Goal: Register for event/course

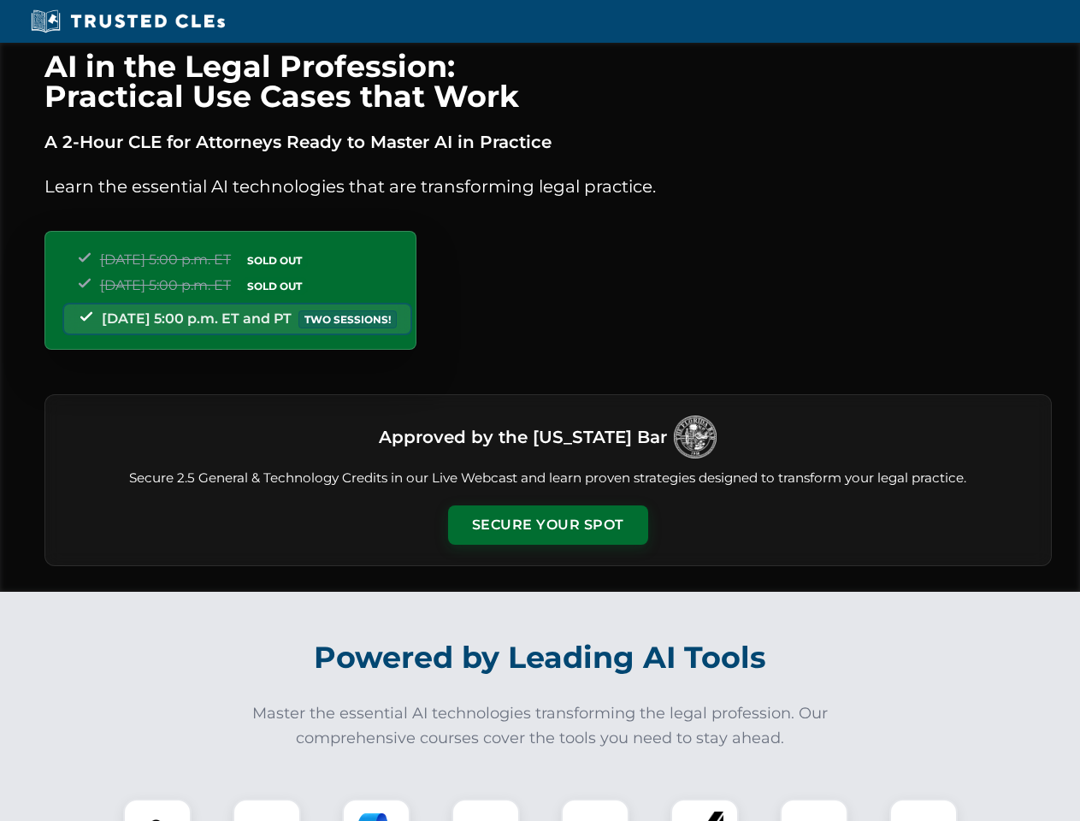
click at [547, 525] on button "Secure Your Spot" at bounding box center [548, 524] width 200 height 39
click at [157, 809] on img at bounding box center [157, 833] width 50 height 50
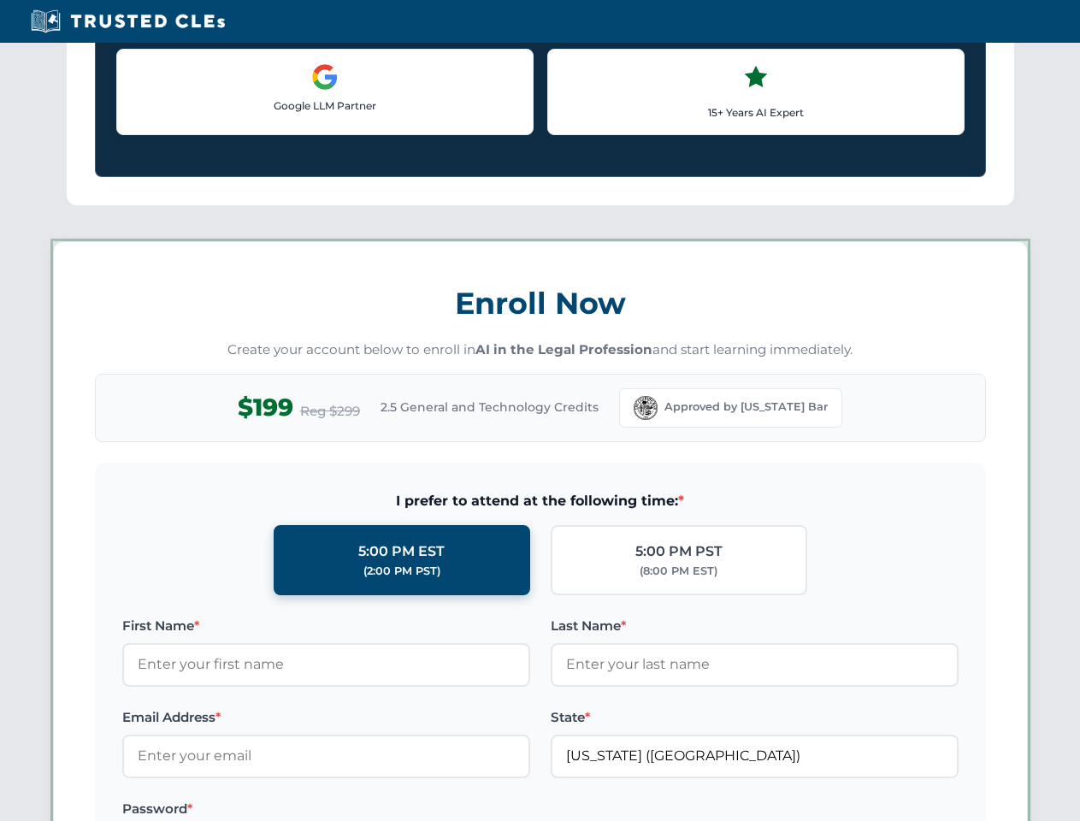
click at [376, 809] on label "Password *" at bounding box center [326, 808] width 408 height 21
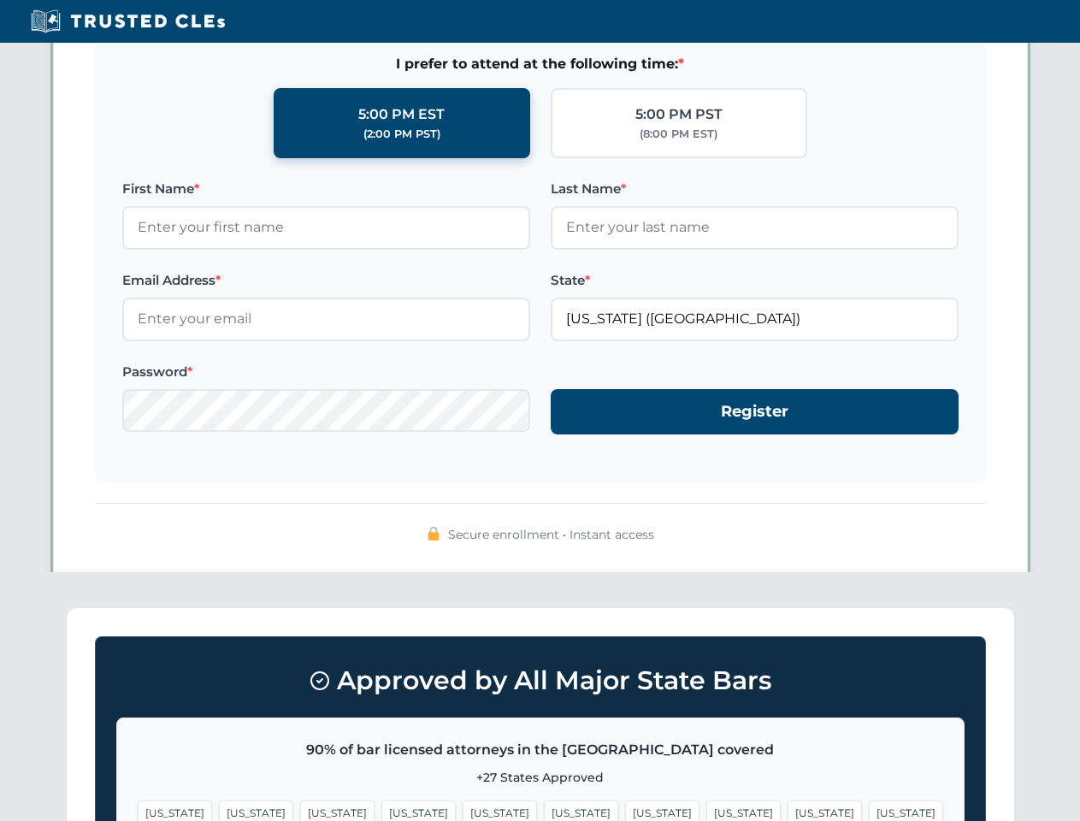
click at [787, 809] on span "[US_STATE]" at bounding box center [824, 812] width 74 height 25
